Goal: Transaction & Acquisition: Book appointment/travel/reservation

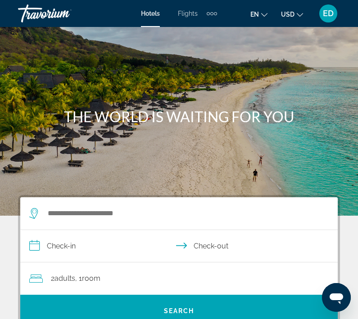
click at [124, 229] on div "Search widget" at bounding box center [174, 214] width 290 height 32
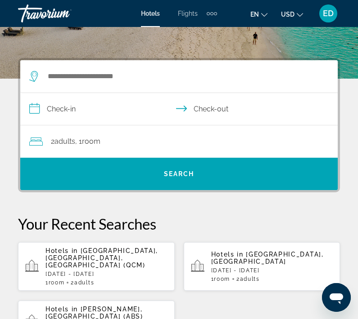
scroll to position [166, 0]
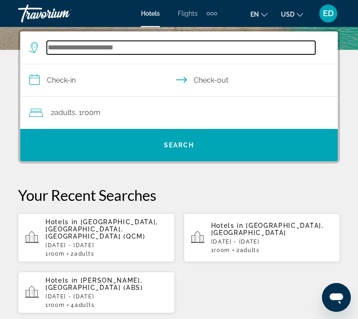
click at [122, 44] on input "Search widget" at bounding box center [181, 47] width 268 height 13
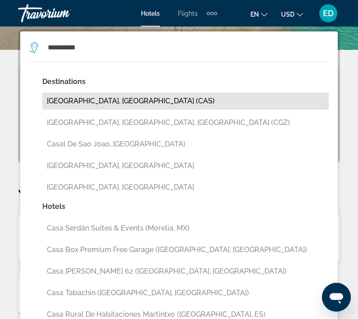
click at [96, 102] on button "[GEOGRAPHIC_DATA], [GEOGRAPHIC_DATA] (CAS)" at bounding box center [185, 101] width 286 height 17
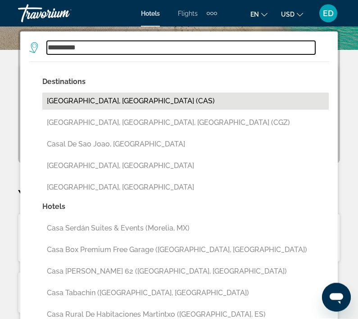
type input "**********"
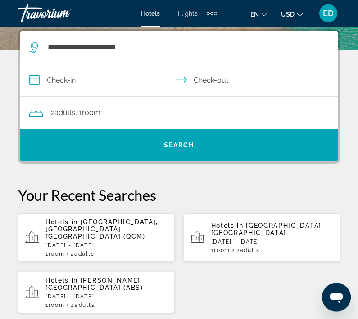
click at [90, 81] on input "**********" at bounding box center [180, 82] width 321 height 35
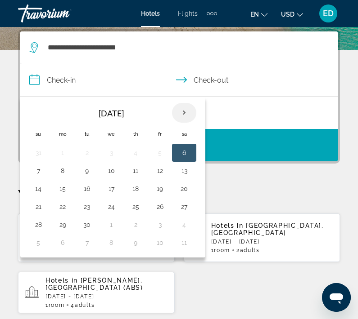
click at [182, 120] on th "Next month" at bounding box center [184, 113] width 24 height 20
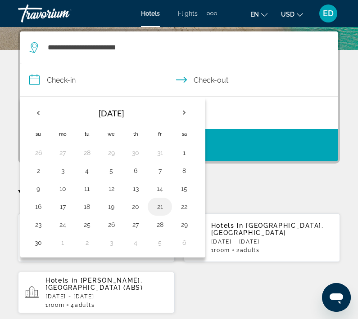
click at [167, 205] on button "21" at bounding box center [160, 207] width 14 height 13
click at [189, 211] on button "22" at bounding box center [184, 207] width 14 height 13
type input "**********"
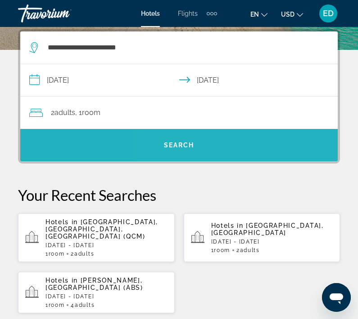
click at [213, 149] on span "Search widget" at bounding box center [178, 146] width 317 height 22
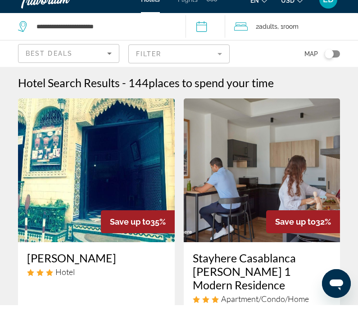
scroll to position [15, 0]
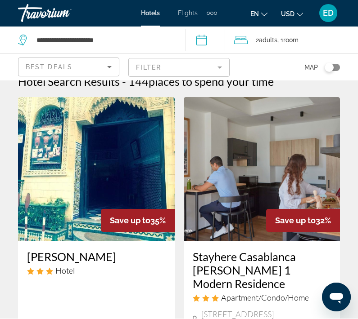
click at [196, 71] on mat-form-field "Filter" at bounding box center [178, 67] width 101 height 19
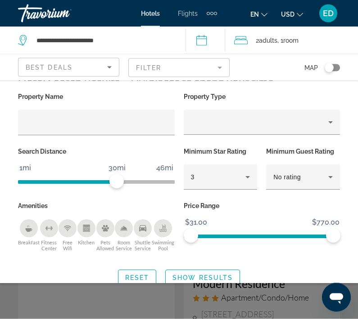
click at [196, 72] on mat-form-field "Filter" at bounding box center [178, 67] width 101 height 19
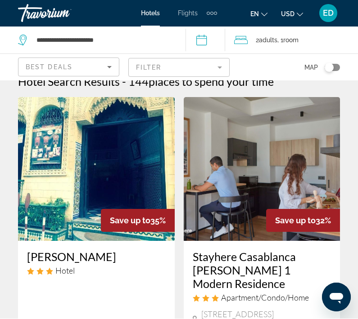
click at [334, 67] on div "Toggle map" at bounding box center [331, 67] width 15 height 7
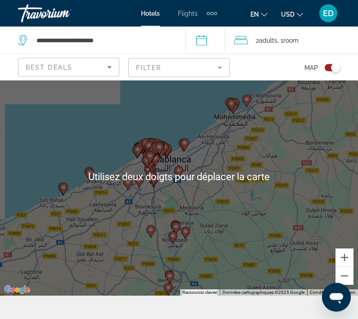
scroll to position [23, 0]
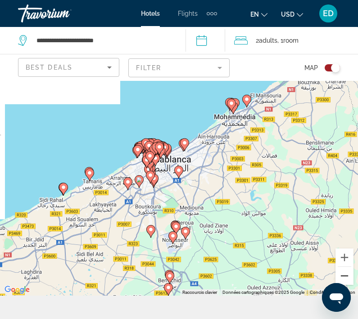
click at [341, 285] on button "Zoom arrière" at bounding box center [344, 276] width 18 height 18
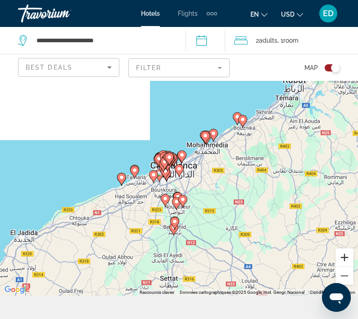
click at [342, 267] on button "Zoom avant" at bounding box center [344, 258] width 18 height 18
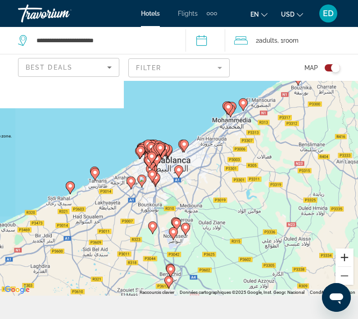
click at [342, 267] on button "Zoom avant" at bounding box center [344, 258] width 18 height 18
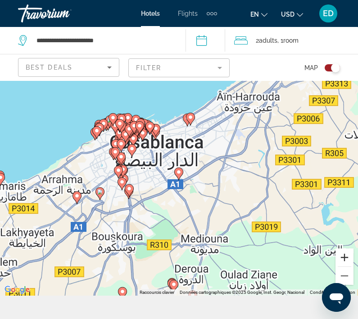
click at [342, 267] on button "Zoom avant" at bounding box center [344, 258] width 18 height 18
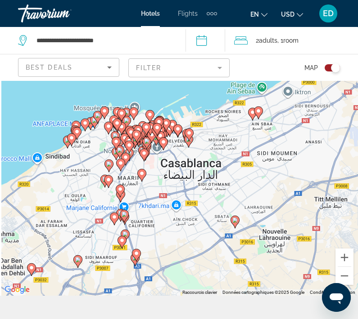
drag, startPoint x: 84, startPoint y: 144, endPoint x: 145, endPoint y: 193, distance: 78.4
click at [144, 176] on image "Main content" at bounding box center [141, 173] width 5 height 5
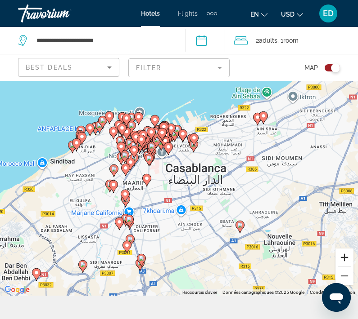
click at [346, 267] on button "Zoom avant" at bounding box center [344, 258] width 18 height 18
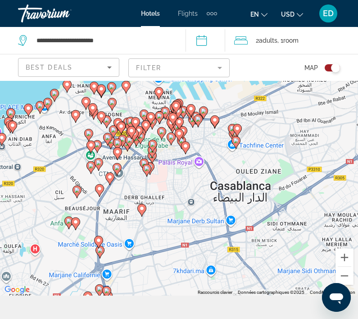
drag, startPoint x: 159, startPoint y: 152, endPoint x: 188, endPoint y: 173, distance: 35.1
click at [188, 173] on div "Pour activer le glissement avec le clavier, appuyez sur Alt+Entrée. Une fois ce…" at bounding box center [179, 177] width 358 height 238
click at [184, 154] on icon "Main content" at bounding box center [185, 148] width 8 height 12
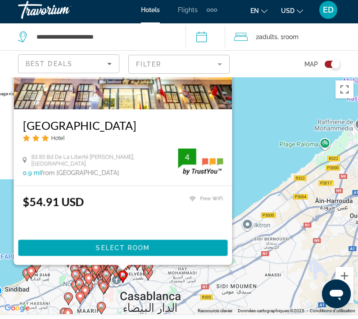
scroll to position [0, 0]
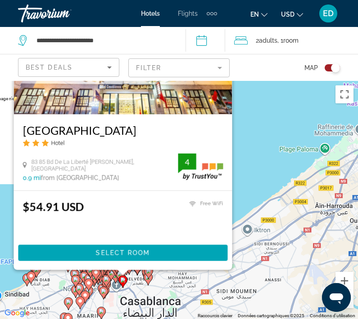
click at [281, 14] on span "USD" at bounding box center [287, 14] width 13 height 7
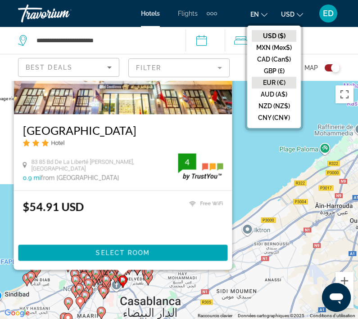
click at [261, 89] on button "EUR (€)" at bounding box center [273, 83] width 45 height 12
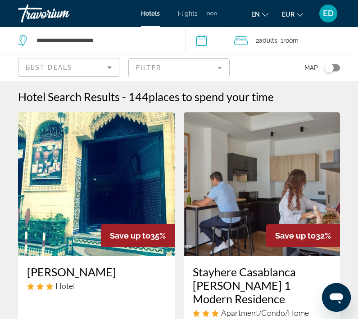
click at [332, 67] on div "Toggle map" at bounding box center [328, 67] width 9 height 9
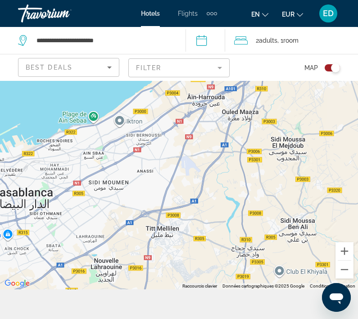
drag, startPoint x: 53, startPoint y: 159, endPoint x: 357, endPoint y: 260, distance: 320.5
click at [357, 261] on div "Main content" at bounding box center [179, 170] width 358 height 238
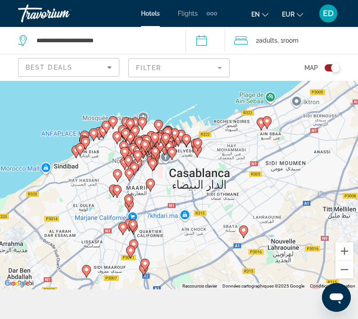
drag, startPoint x: 99, startPoint y: 196, endPoint x: 296, endPoint y: 173, distance: 198.4
click at [295, 173] on div "Pour activer le glissement avec le clavier, appuyez sur Alt+Entrée. Une fois ce…" at bounding box center [179, 170] width 358 height 238
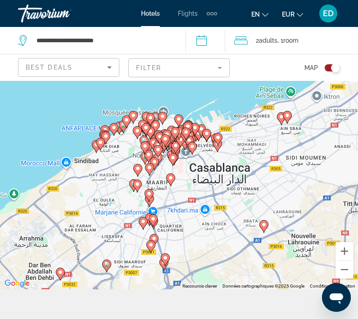
click at [193, 149] on image "Main content" at bounding box center [191, 146] width 5 height 5
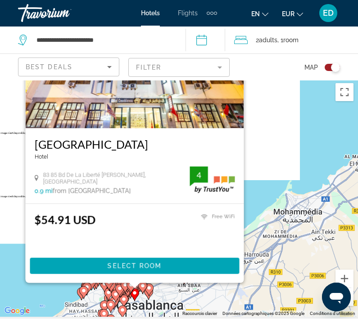
scroll to position [22, 0]
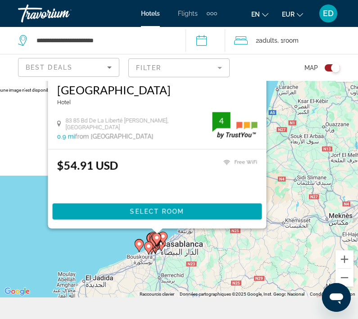
drag, startPoint x: 275, startPoint y: 266, endPoint x: 357, endPoint y: 247, distance: 84.6
click at [357, 247] on div "Pour activer le glissement avec le clavier, appuyez sur Alt+Entrée. Une fois ce…" at bounding box center [179, 178] width 358 height 238
click at [344, 269] on button "Zoom avant" at bounding box center [344, 260] width 18 height 18
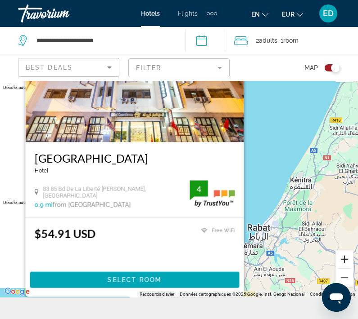
click at [344, 269] on button "Zoom avant" at bounding box center [344, 260] width 18 height 18
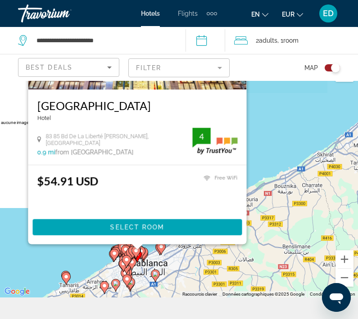
drag, startPoint x: 299, startPoint y: 230, endPoint x: 345, endPoint y: 73, distance: 163.6
click at [344, 73] on div "**********" at bounding box center [179, 218] width 358 height 319
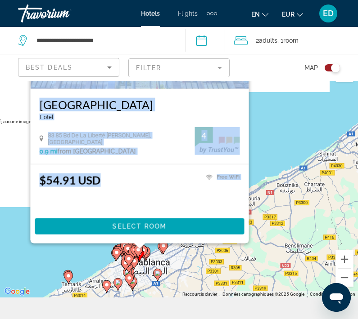
drag, startPoint x: 248, startPoint y: 218, endPoint x: 298, endPoint y: 180, distance: 62.6
click at [298, 180] on div "Pour activer le glissement avec le clavier, appuyez sur Alt+Entrée. Une fois ce…" at bounding box center [179, 178] width 358 height 238
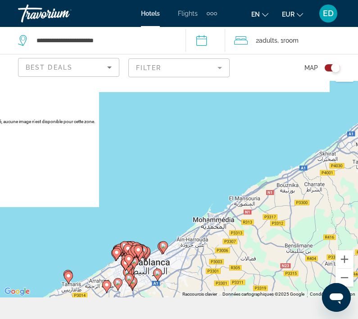
click at [293, 192] on div "Pour activer le glissement avec le clavier, appuyez sur Alt+Entrée. Une fois ce…" at bounding box center [179, 178] width 358 height 238
drag, startPoint x: 171, startPoint y: 242, endPoint x: 237, endPoint y: 171, distance: 96.8
click at [237, 171] on div "Pour activer le glissement avec le clavier, appuyez sur Alt+Entrée. Une fois ce…" at bounding box center [179, 178] width 358 height 238
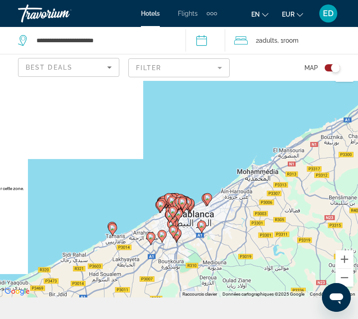
drag, startPoint x: 186, startPoint y: 218, endPoint x: 231, endPoint y: 169, distance: 66.9
click at [231, 169] on div "Pour activer le glissement avec le clavier, appuyez sur Alt+Entrée. Une fois ce…" at bounding box center [179, 178] width 358 height 238
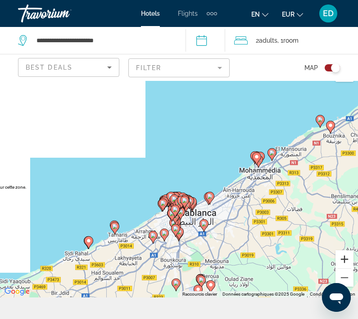
click at [345, 269] on button "Zoom avant" at bounding box center [344, 260] width 18 height 18
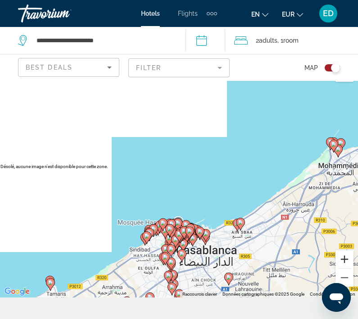
click at [345, 269] on button "Zoom avant" at bounding box center [344, 260] width 18 height 18
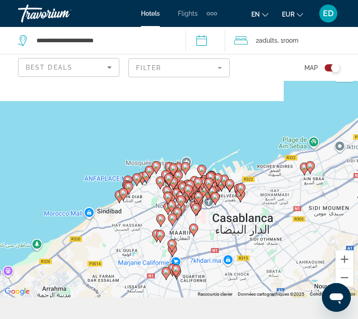
drag, startPoint x: 176, startPoint y: 243, endPoint x: 184, endPoint y: 130, distance: 114.1
click at [184, 130] on div "Pour activer le glissement avec le clavier, appuyez sur Alt+Entrée. Une fois ce…" at bounding box center [179, 178] width 358 height 238
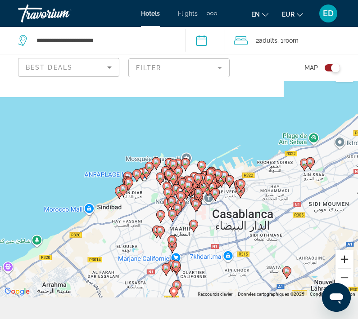
click at [342, 269] on button "Zoom avant" at bounding box center [344, 260] width 18 height 18
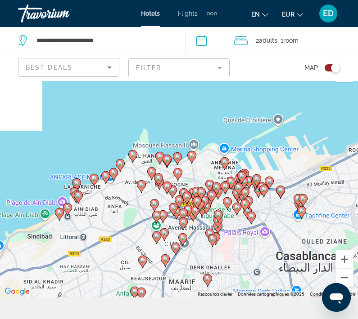
click at [193, 158] on image "Main content" at bounding box center [191, 155] width 5 height 5
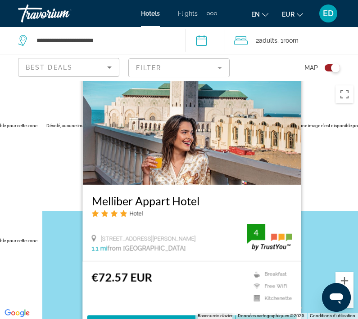
click at [75, 287] on div "Pour activer le glissement avec le clavier, appuyez sur Alt+Entrée. Une fois ce…" at bounding box center [179, 200] width 358 height 238
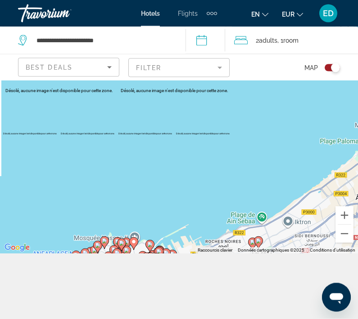
scroll to position [66, 0]
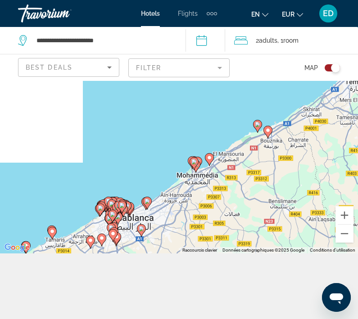
drag, startPoint x: 105, startPoint y: 241, endPoint x: 125, endPoint y: 202, distance: 43.5
click at [125, 201] on div "Pour activer le glissement avec le clavier, appuyez sur Alt+Entrée. Une fois ce…" at bounding box center [179, 134] width 358 height 238
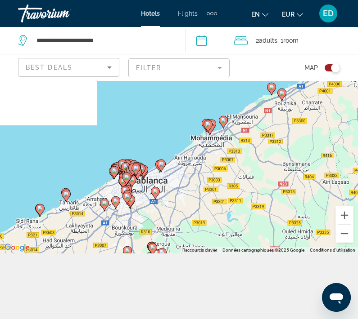
drag, startPoint x: 126, startPoint y: 194, endPoint x: 141, endPoint y: 172, distance: 26.6
click at [142, 174] on div "Pour activer le glissement avec le clavier, appuyez sur Alt+Entrée. Une fois ce…" at bounding box center [179, 134] width 358 height 238
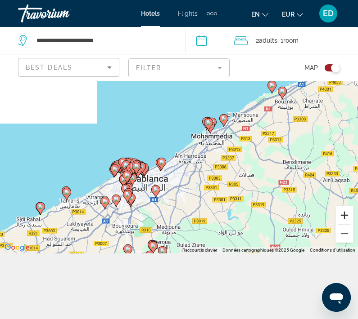
click at [339, 225] on button "Zoom avant" at bounding box center [344, 216] width 18 height 18
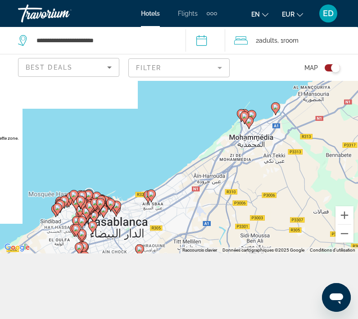
drag, startPoint x: 102, startPoint y: 198, endPoint x: 110, endPoint y: 193, distance: 9.5
click at [110, 193] on div "Pour activer le glissement avec le clavier, appuyez sur Alt+Entrée. Une fois ce…" at bounding box center [179, 134] width 358 height 238
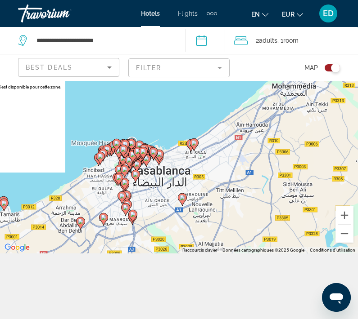
drag, startPoint x: 110, startPoint y: 193, endPoint x: 148, endPoint y: 114, distance: 87.5
click at [159, 135] on div "Pour activer le glissement avec le clavier, appuyez sur Alt+Entrée. Une fois ce…" at bounding box center [179, 134] width 358 height 238
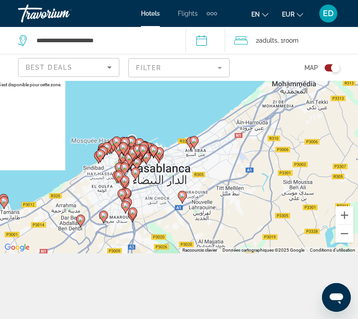
click at [335, 67] on div "Toggle map" at bounding box center [335, 67] width 9 height 9
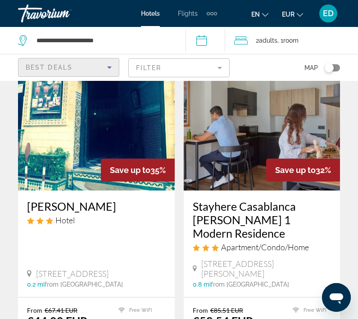
click at [103, 72] on div "Best Deals" at bounding box center [66, 67] width 81 height 11
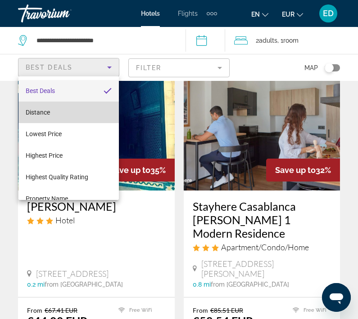
click at [60, 116] on mat-option "Distance" at bounding box center [68, 113] width 100 height 22
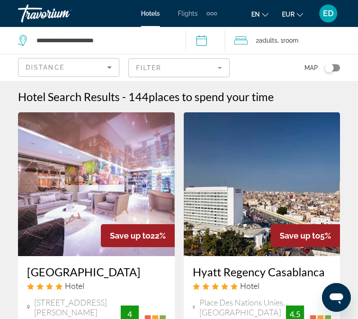
click at [157, 68] on mat-form-field "Filter" at bounding box center [178, 67] width 101 height 19
